Goal: Information Seeking & Learning: Learn about a topic

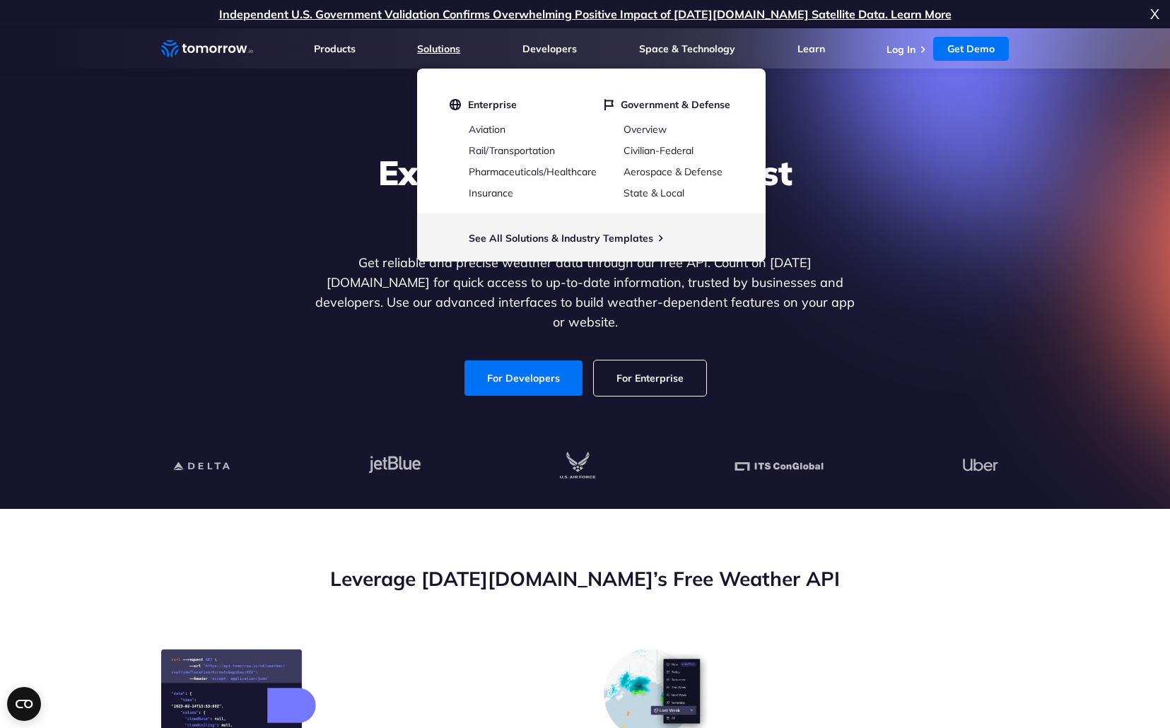
click at [454, 49] on link "Solutions" at bounding box center [438, 48] width 43 height 13
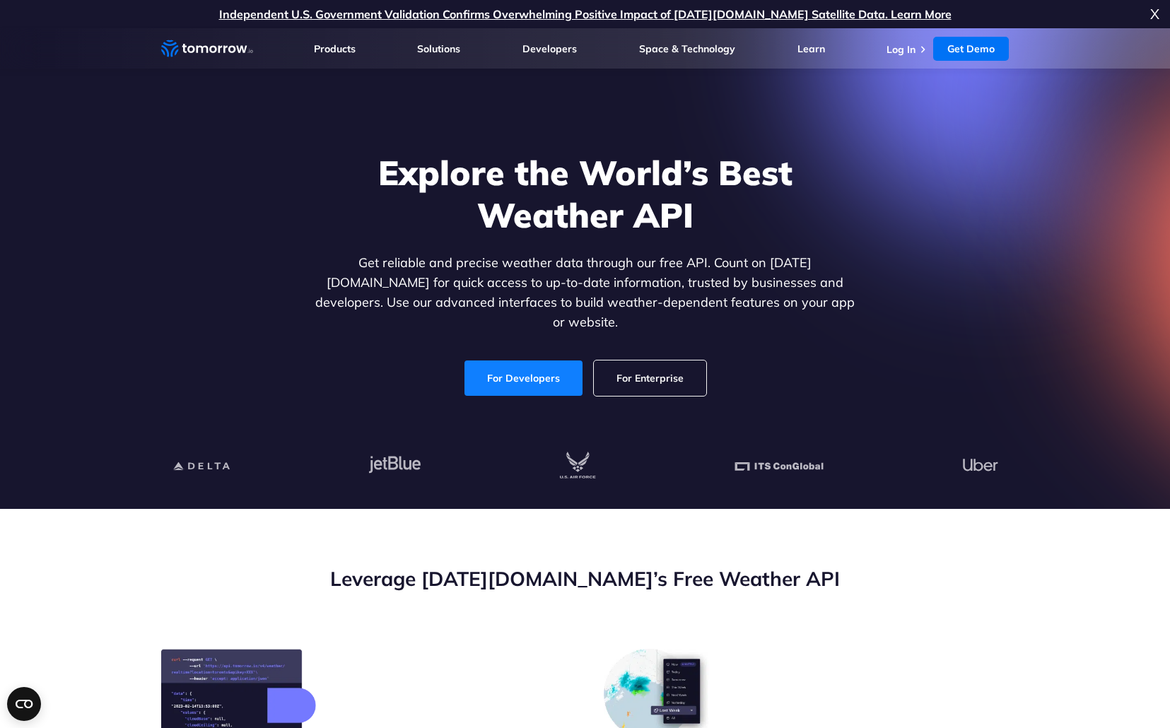
click at [510, 365] on link "For Developers" at bounding box center [523, 377] width 118 height 35
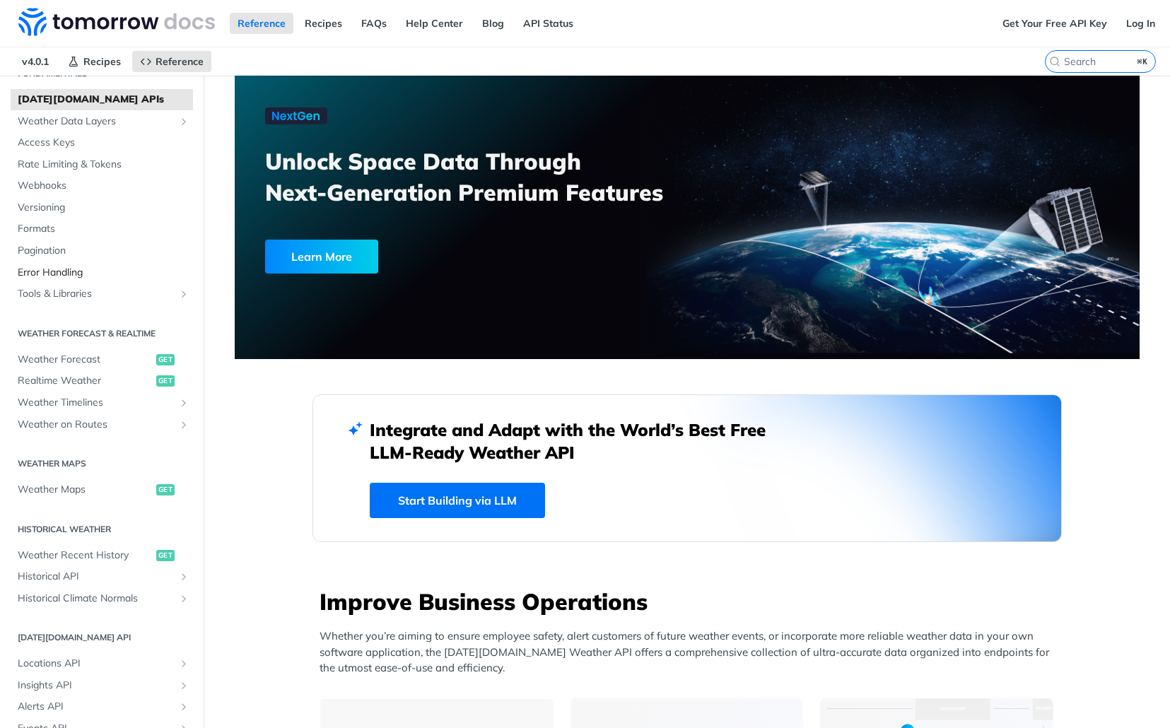
scroll to position [66, 0]
click at [67, 360] on span "Weather Forecast" at bounding box center [85, 359] width 135 height 14
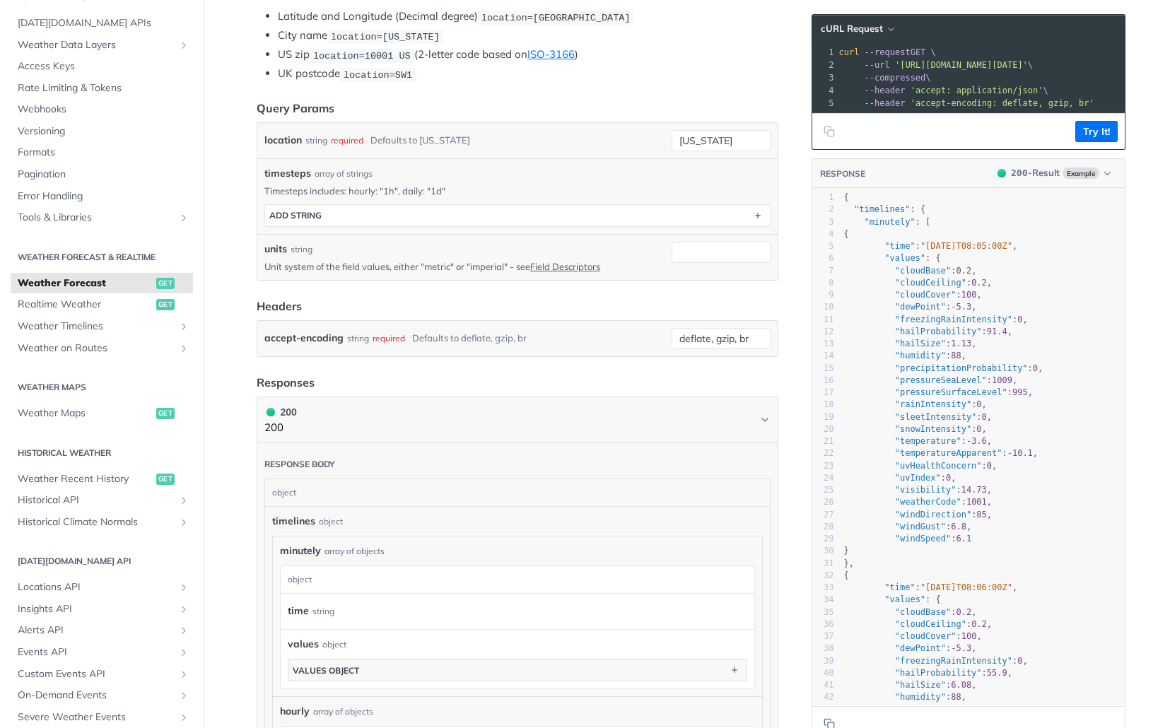
scroll to position [365, 0]
click at [63, 412] on span "Weather Maps" at bounding box center [85, 413] width 135 height 14
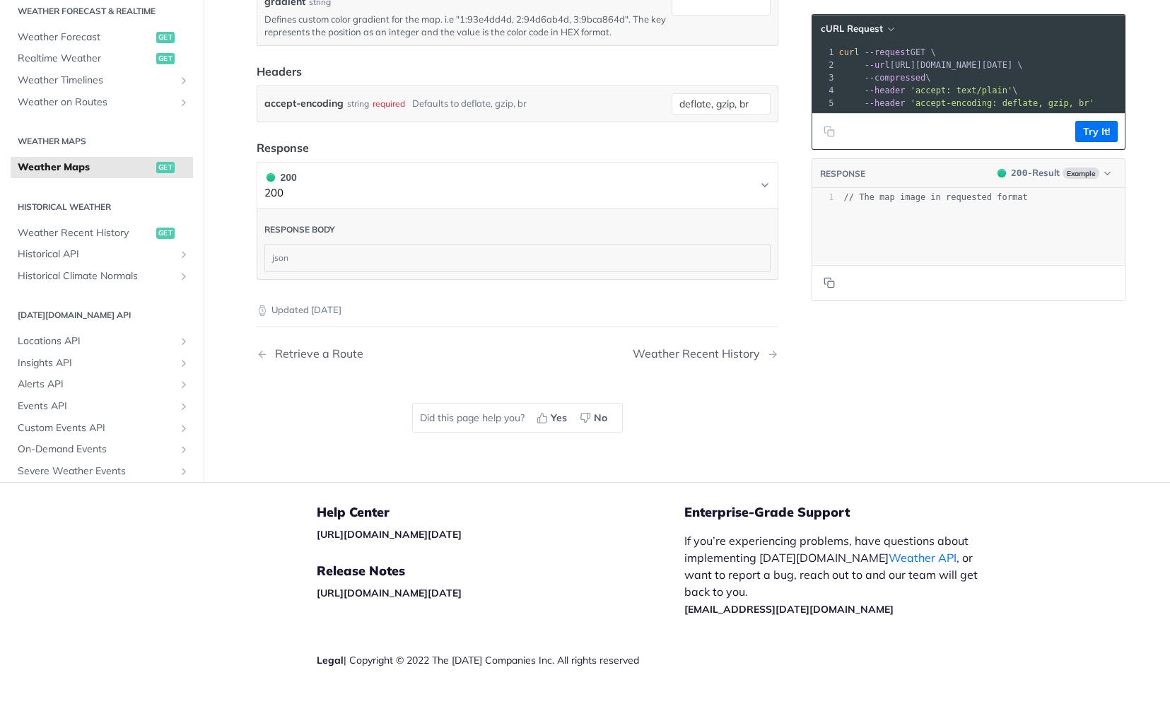
scroll to position [1701, 0]
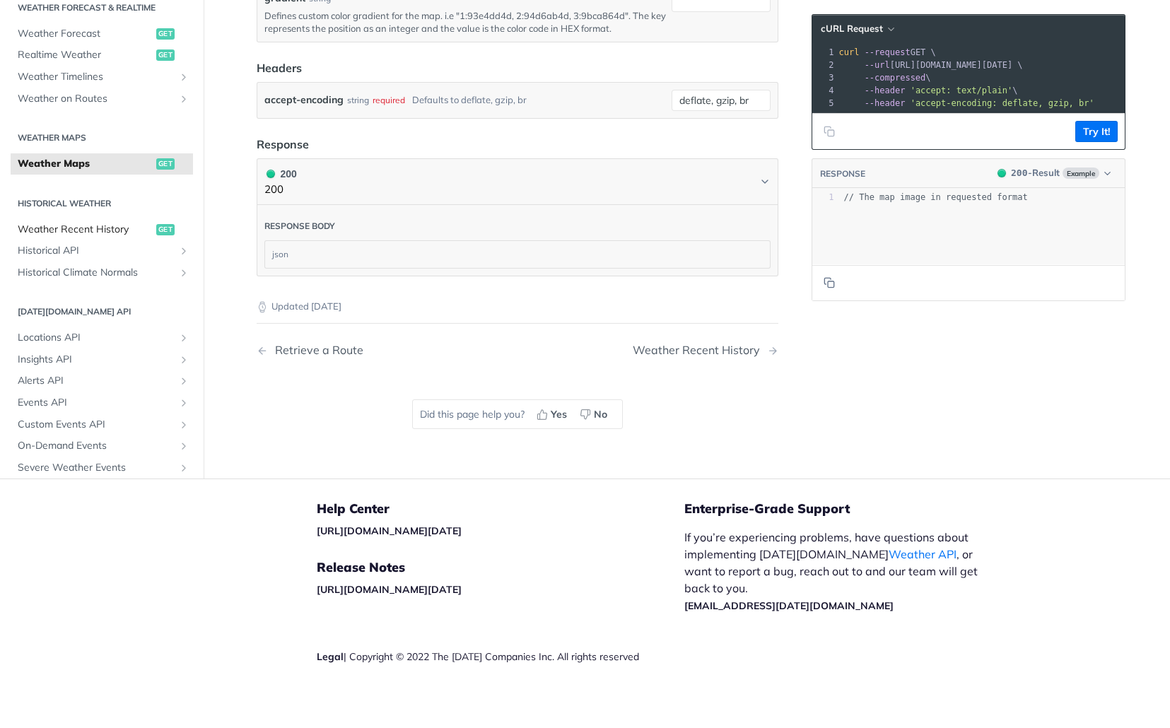
click at [82, 237] on span "Weather Recent History" at bounding box center [85, 230] width 135 height 14
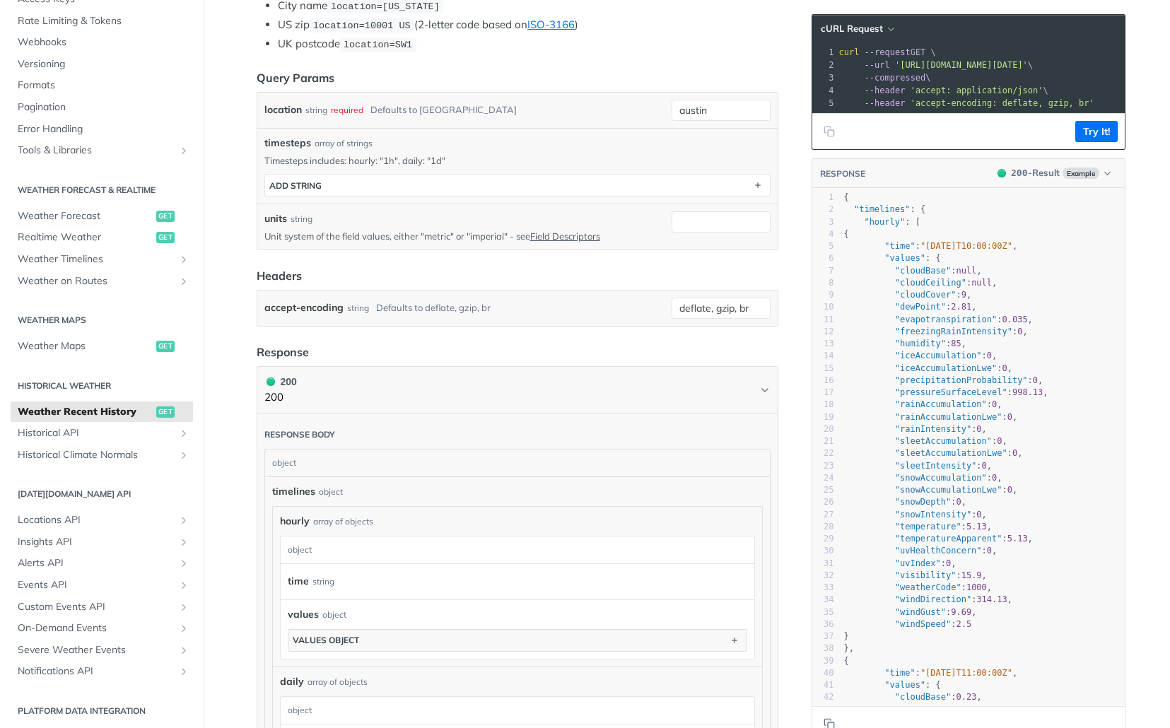
scroll to position [211, 0]
